Goal: Information Seeking & Learning: Learn about a topic

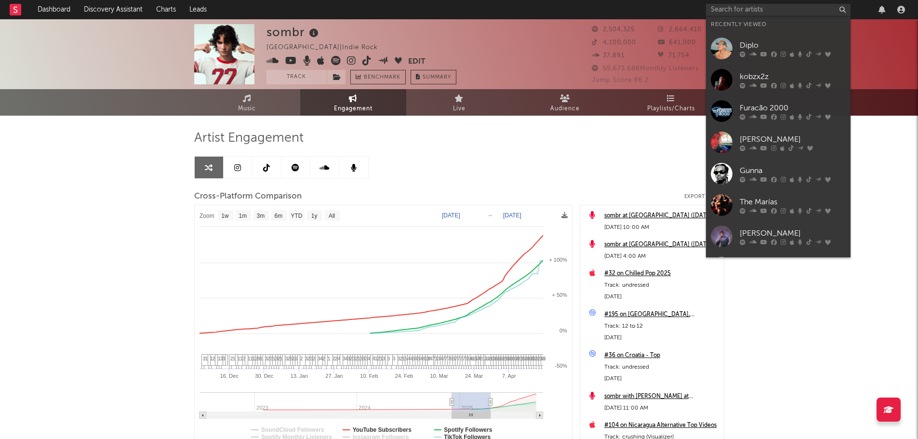
select select "1w"
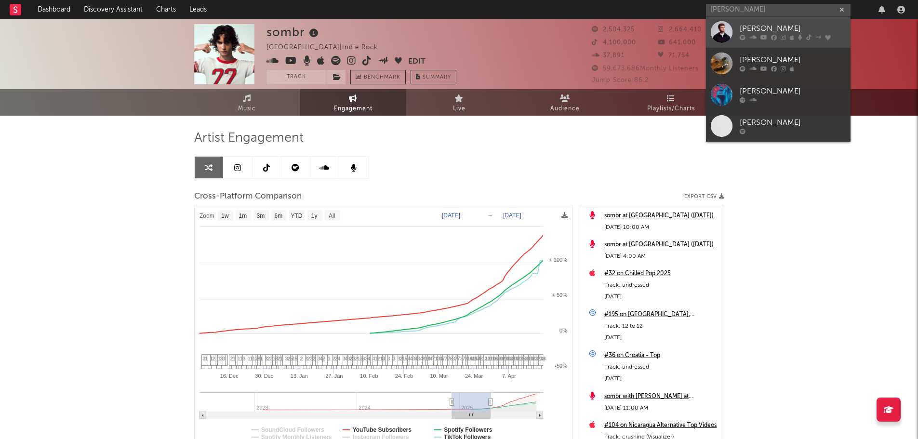
type input "[PERSON_NAME]"
click at [786, 33] on div "[PERSON_NAME]" at bounding box center [793, 29] width 106 height 12
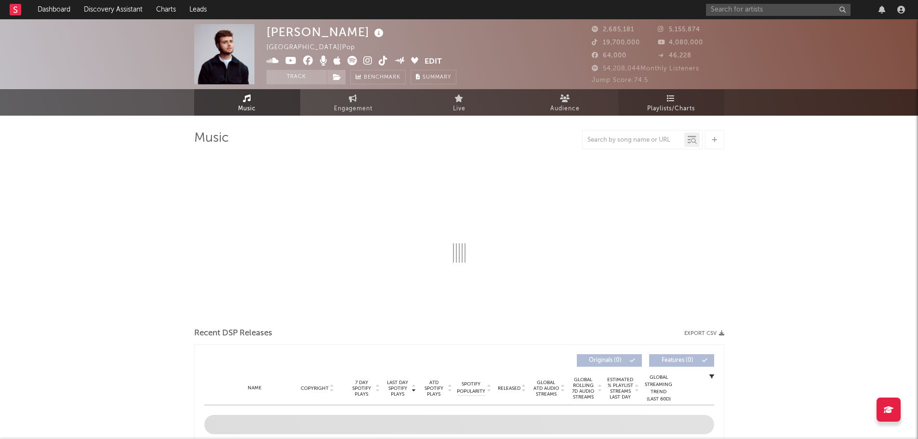
select select "6m"
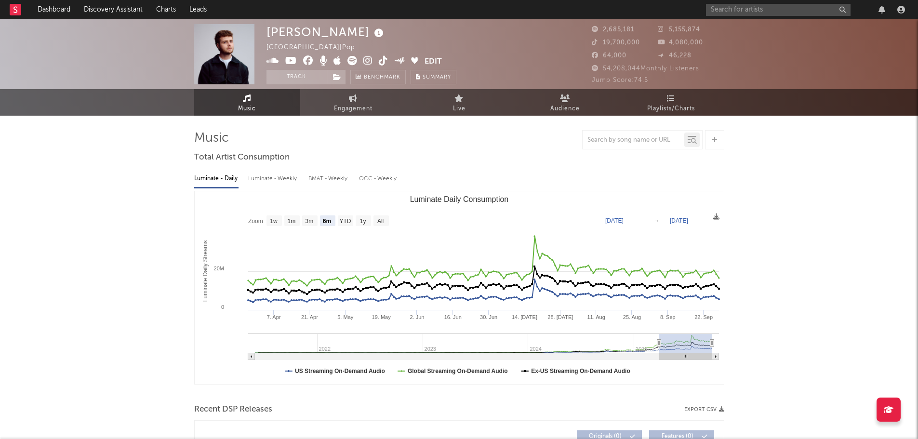
select select "6m"
click at [351, 106] on span "Engagement" at bounding box center [353, 109] width 39 height 12
select select "1w"
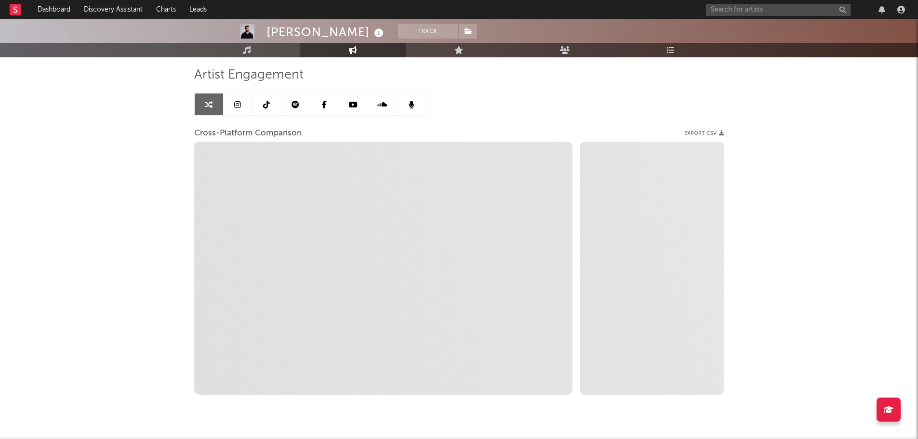
scroll to position [86, 0]
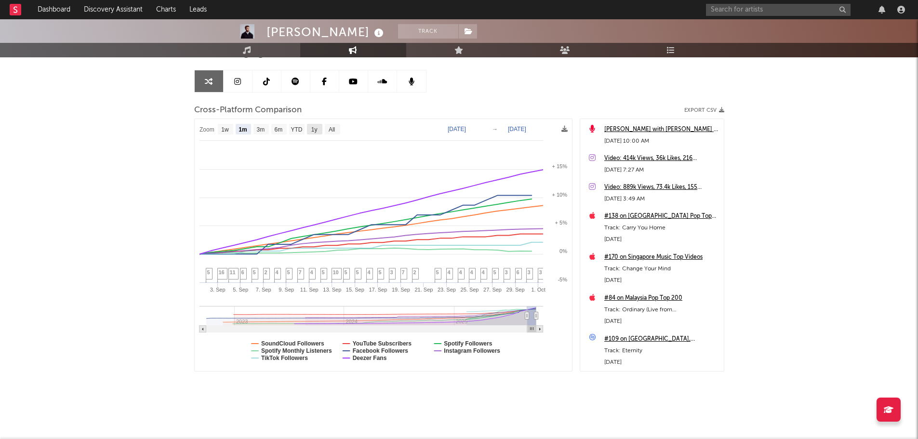
click at [313, 128] on text "1y" at bounding box center [314, 129] width 6 height 7
select select "1y"
type input "[DATE]"
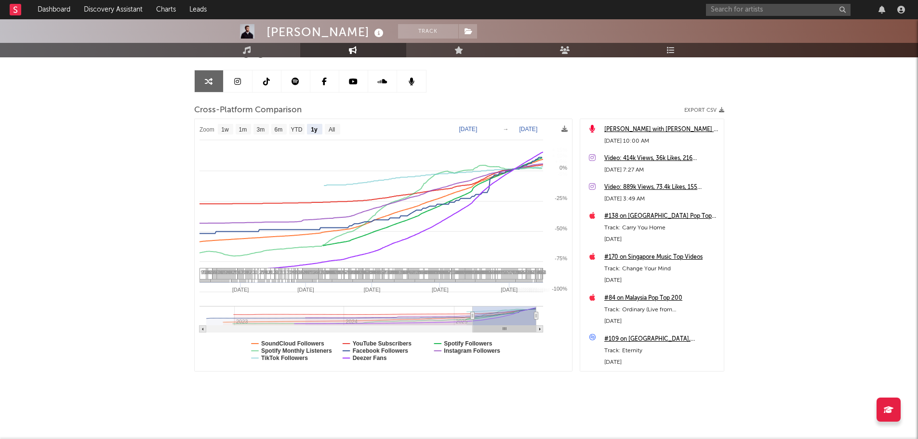
select select "1y"
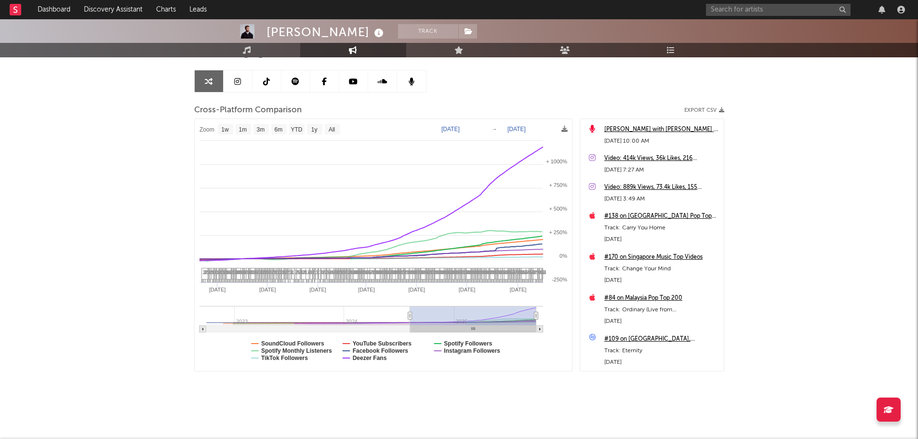
type input "[DATE]"
select select "1w"
